Goal: Information Seeking & Learning: Learn about a topic

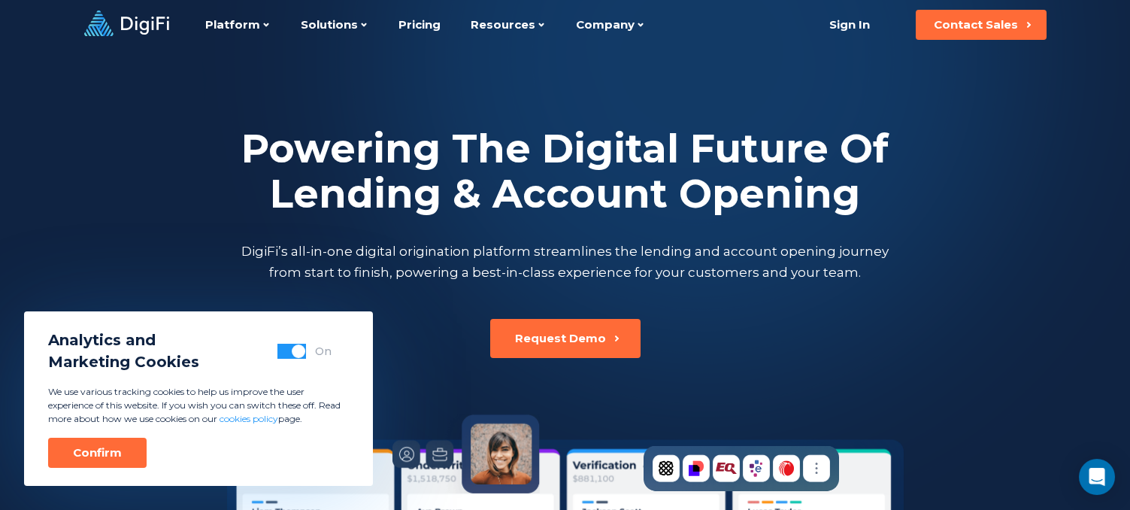
click at [197, 274] on div "Powering The Digital Future Of Lending & Account Opening DigiFi’s all-in-one di…" at bounding box center [565, 204] width 834 height 156
click at [295, 349] on span "button" at bounding box center [299, 351] width 14 height 14
click at [94, 471] on div "Analytics and Marketing Cookies Off We use various tracking cookies to help us …" at bounding box center [198, 398] width 349 height 174
click at [98, 448] on div "Confirm" at bounding box center [97, 452] width 49 height 15
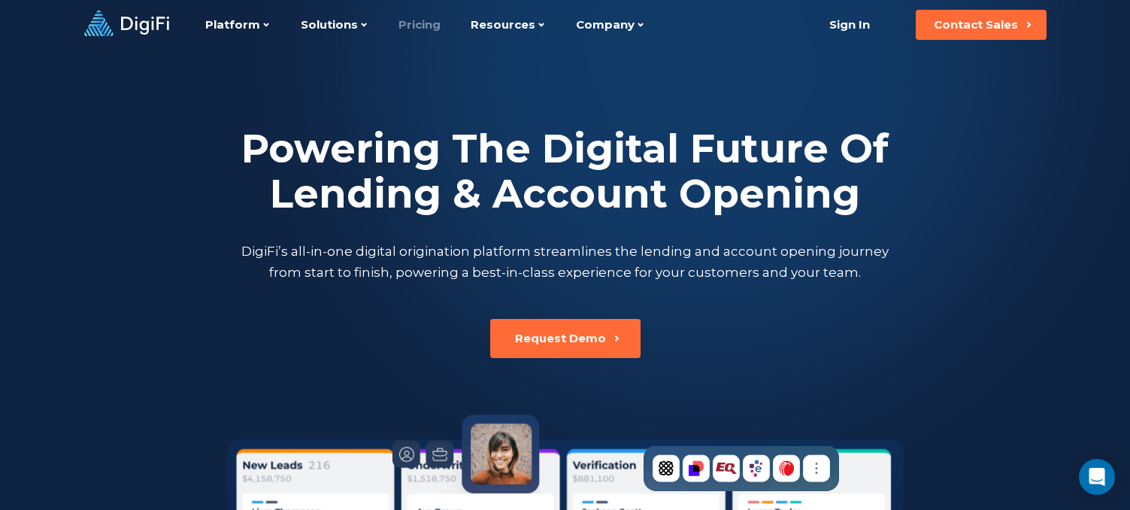
click at [413, 23] on link "Pricing" at bounding box center [419, 25] width 42 height 50
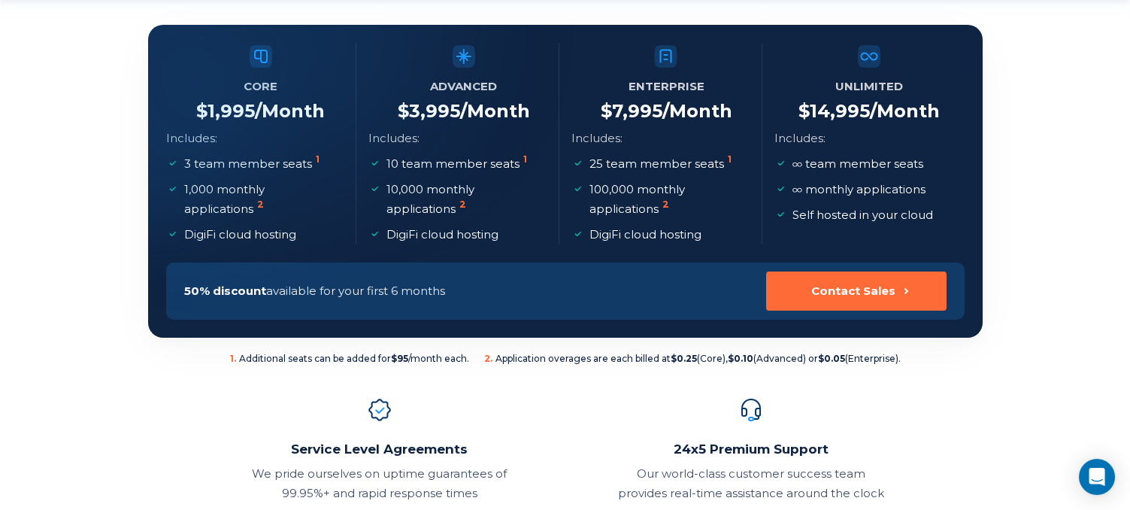
scroll to position [301, 0]
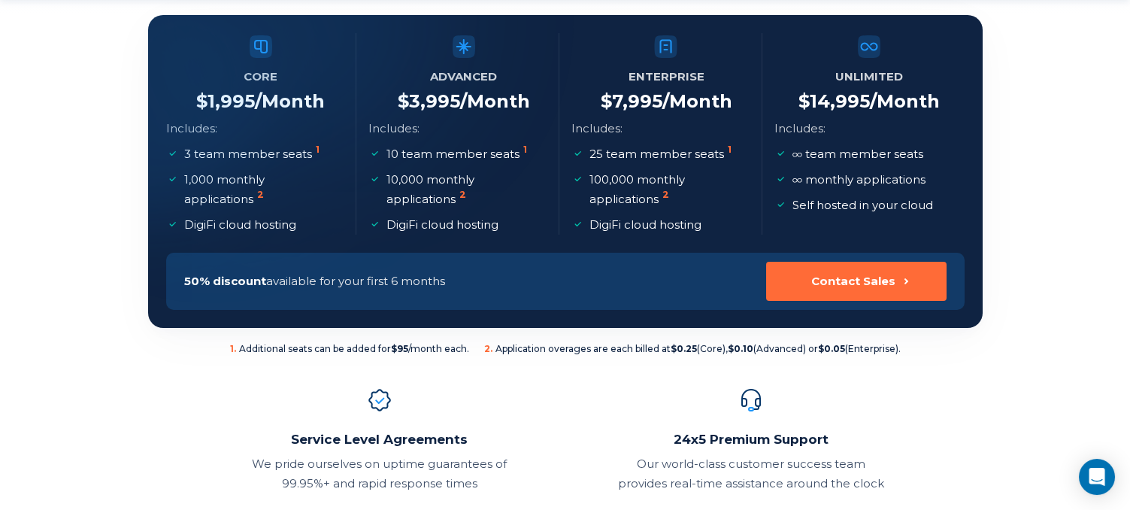
drag, startPoint x: 241, startPoint y: 47, endPoint x: 313, endPoint y: 48, distance: 72.9
click at [148, 15] on div at bounding box center [148, 15] width 0 height 0
drag, startPoint x: 380, startPoint y: 156, endPoint x: 457, endPoint y: 170, distance: 77.9
click at [457, 170] on ul "10 team member seats 1 10,000 monthly applications 2 DigiFi cloud hosting" at bounding box center [463, 189] width 190 height 90
click at [410, 128] on p "Includes:" at bounding box center [393, 129] width 51 height 20
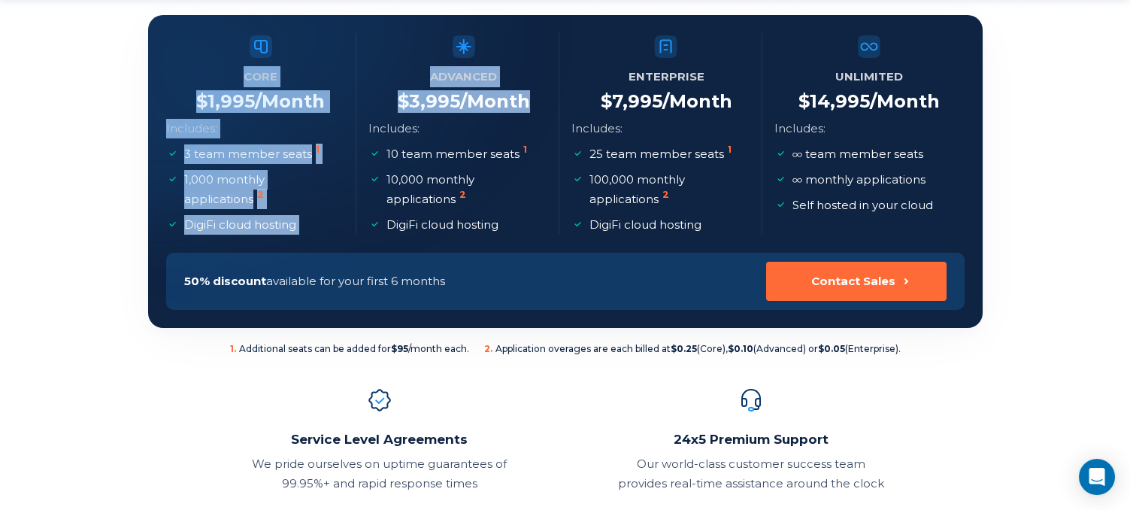
drag, startPoint x: 409, startPoint y: 100, endPoint x: 535, endPoint y: 105, distance: 126.4
click at [535, 105] on section "Core $ 1,995 /Month Includes: 3 team member seats 1 1,000 monthly applications …" at bounding box center [565, 171] width 834 height 313
click at [327, 148] on li "3 team member seats 1" at bounding box center [253, 154] width 175 height 20
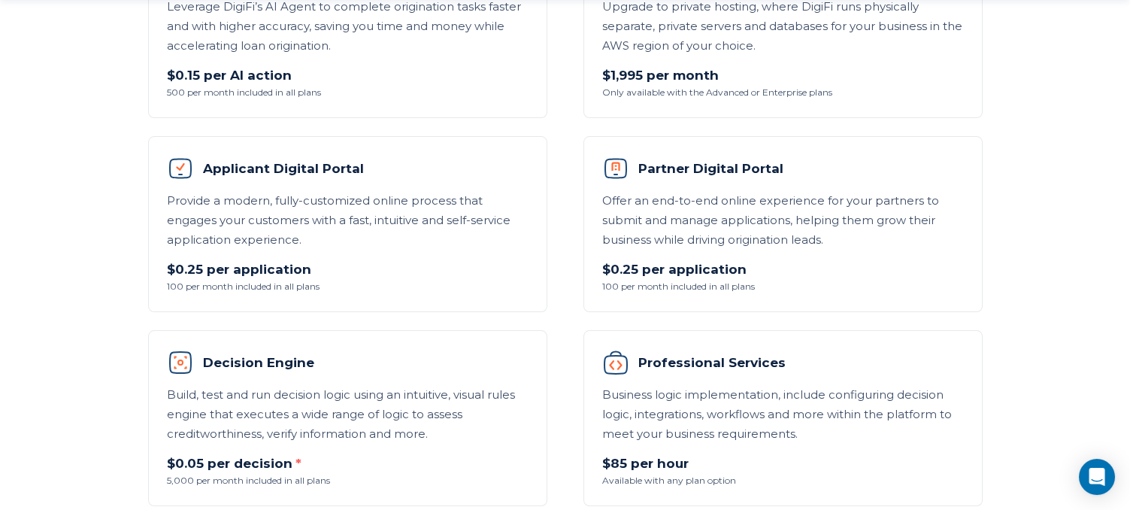
scroll to position [1127, 0]
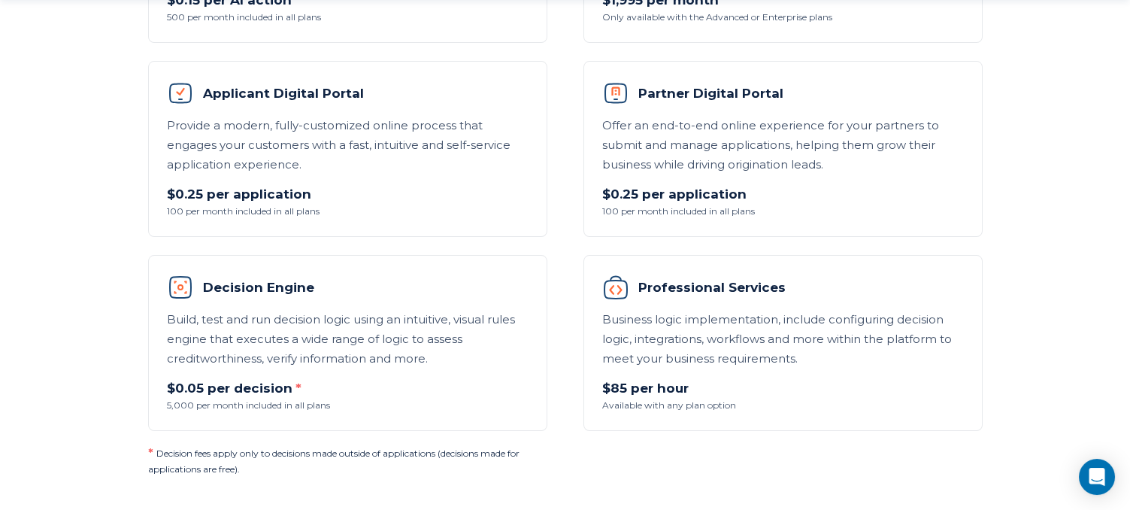
click at [392, 307] on li "Decision Engine Build, test and run decision logic using an intuitive, visual r…" at bounding box center [347, 343] width 399 height 176
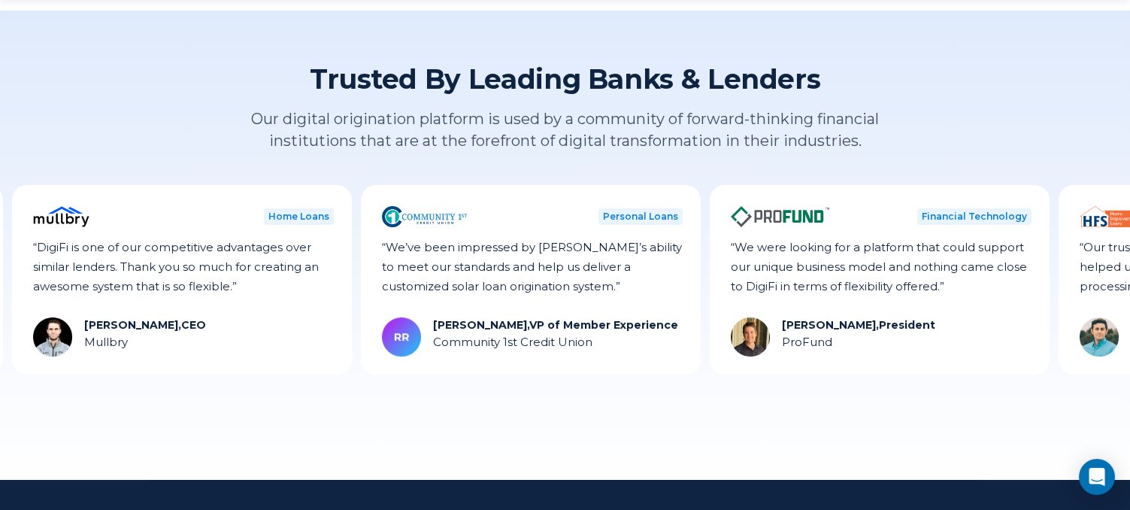
scroll to position [1729, 0]
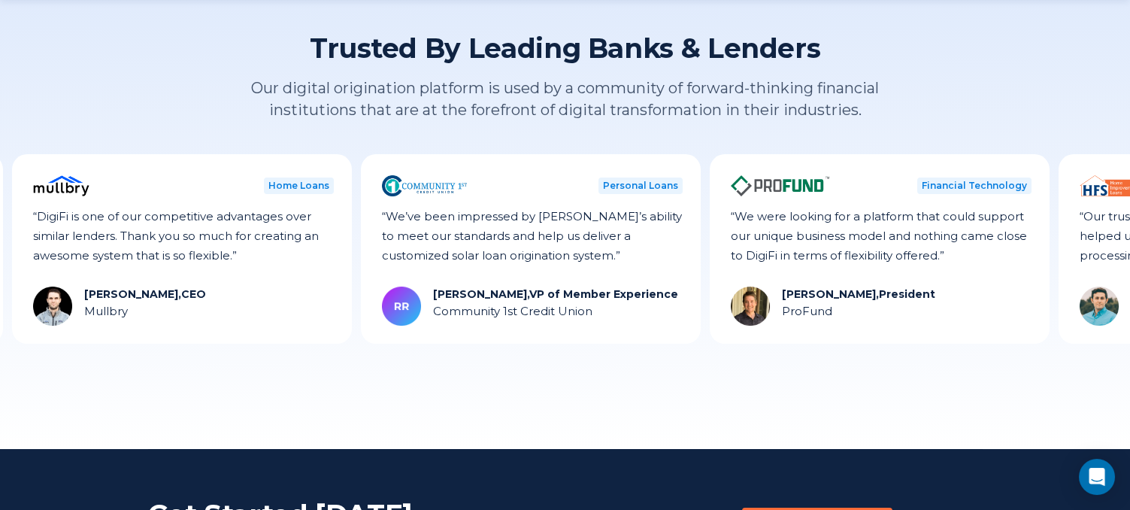
drag, startPoint x: 1110, startPoint y: 233, endPoint x: 841, endPoint y: 286, distance: 274.3
click at [841, 286] on div "Personal Loans “We were able to automate our entire underwriting process - and …" at bounding box center [565, 248] width 18881 height 189
click at [680, 382] on div "Trusted By Leading Banks & Lenders Our digital origination platform is used by …" at bounding box center [565, 214] width 1130 height 469
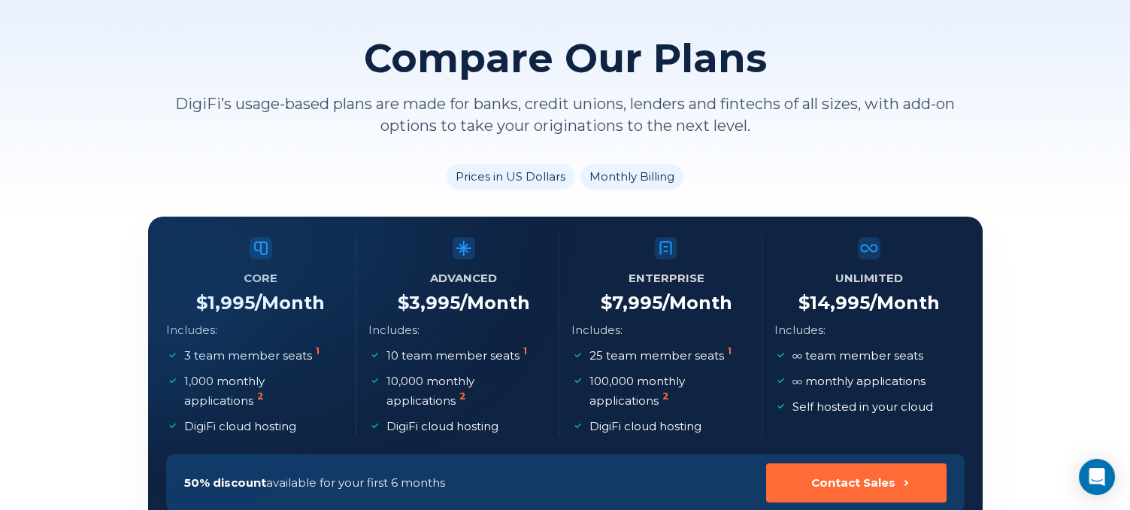
scroll to position [0, 0]
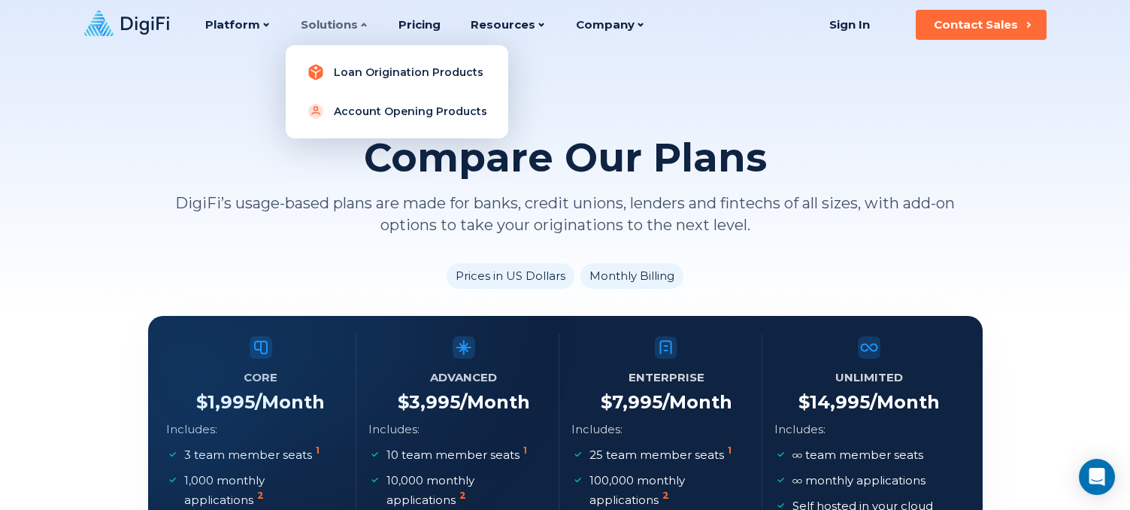
click at [340, 71] on link "Loan Origination Products" at bounding box center [397, 72] width 198 height 30
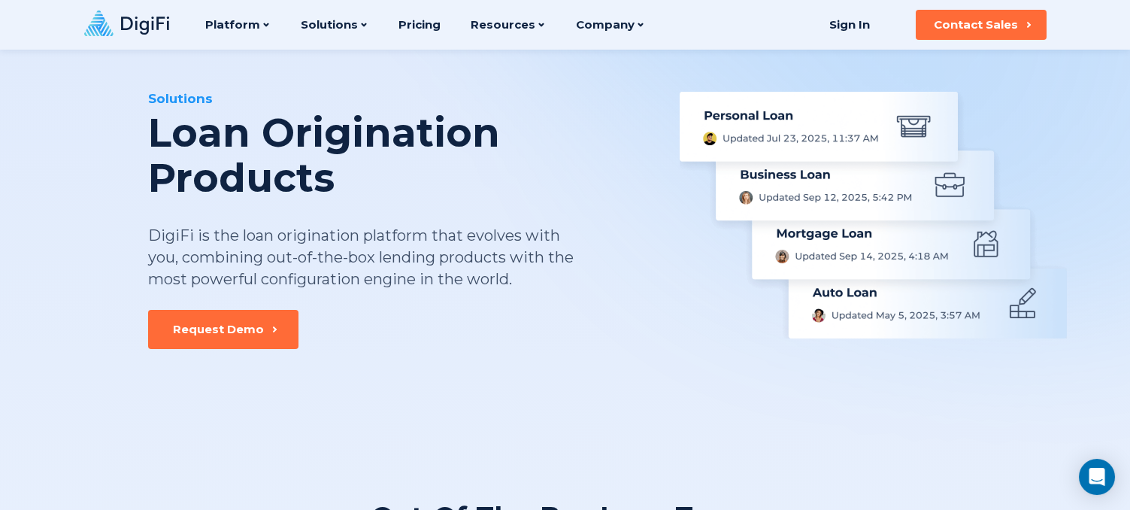
scroll to position [75, 0]
